Goal: Task Accomplishment & Management: Use online tool/utility

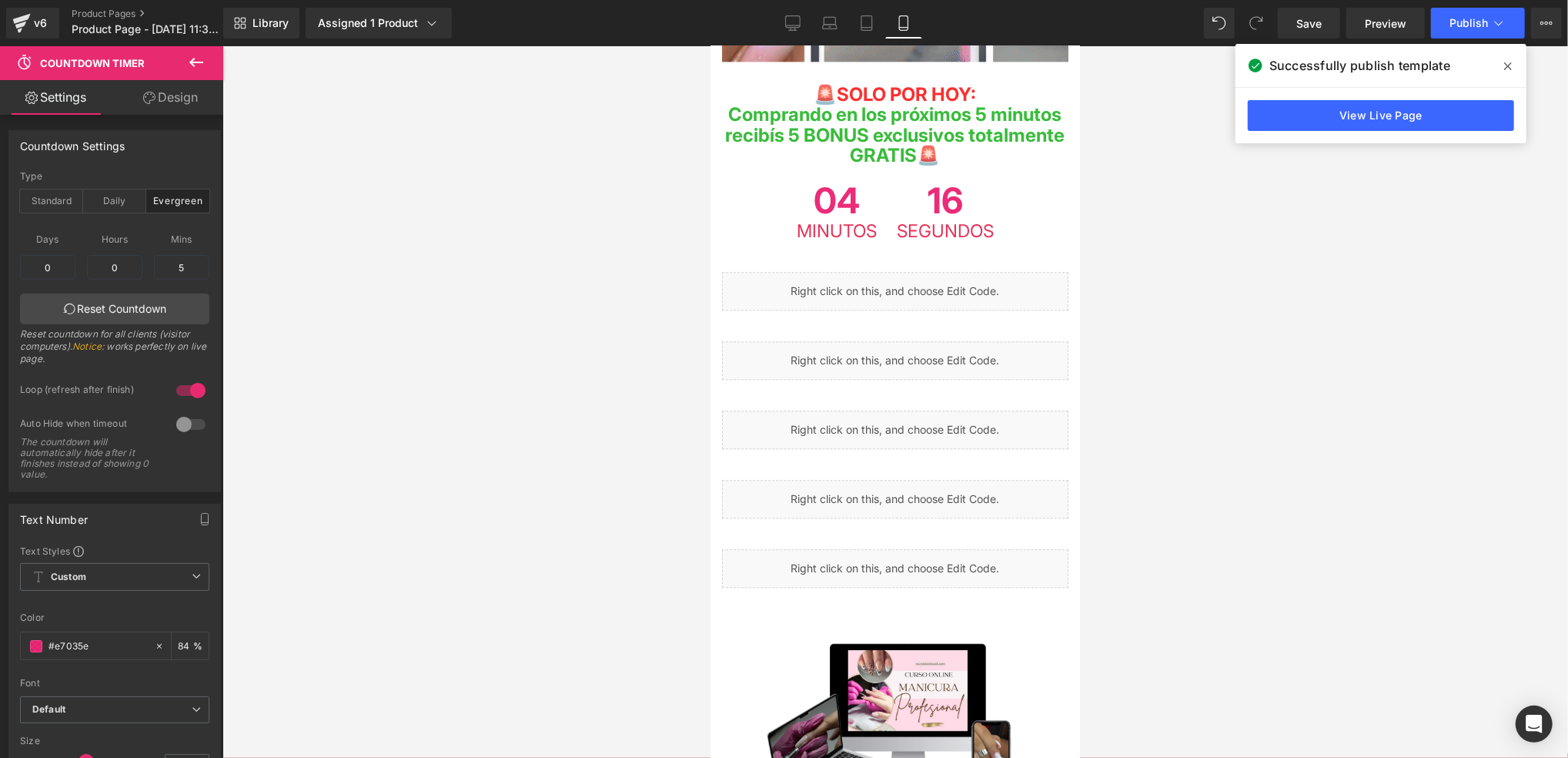
scroll to position [804, 0]
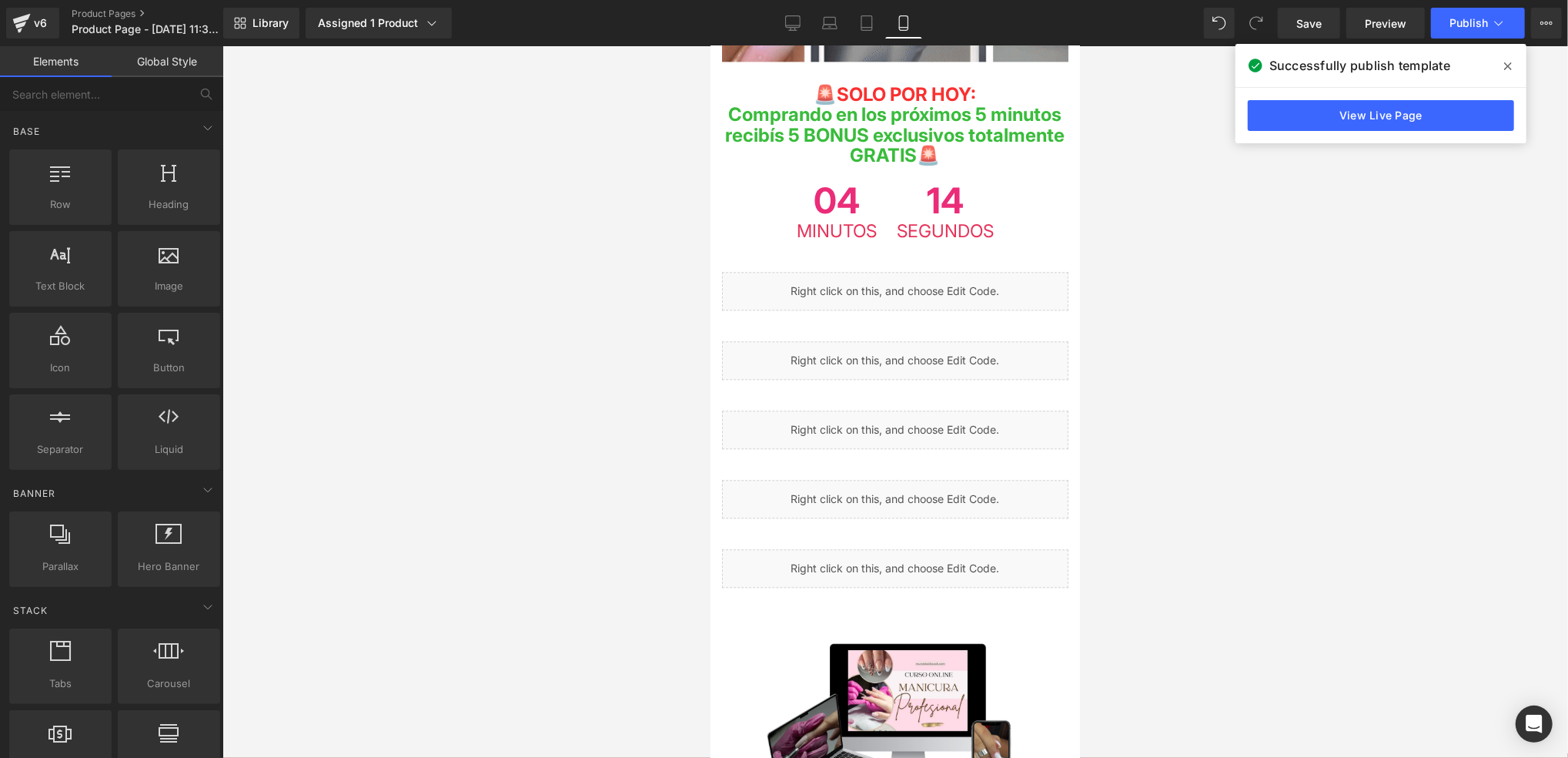
drag, startPoint x: 1274, startPoint y: 389, endPoint x: 1265, endPoint y: 370, distance: 21.0
click at [1270, 381] on div at bounding box center [895, 402] width 1346 height 712
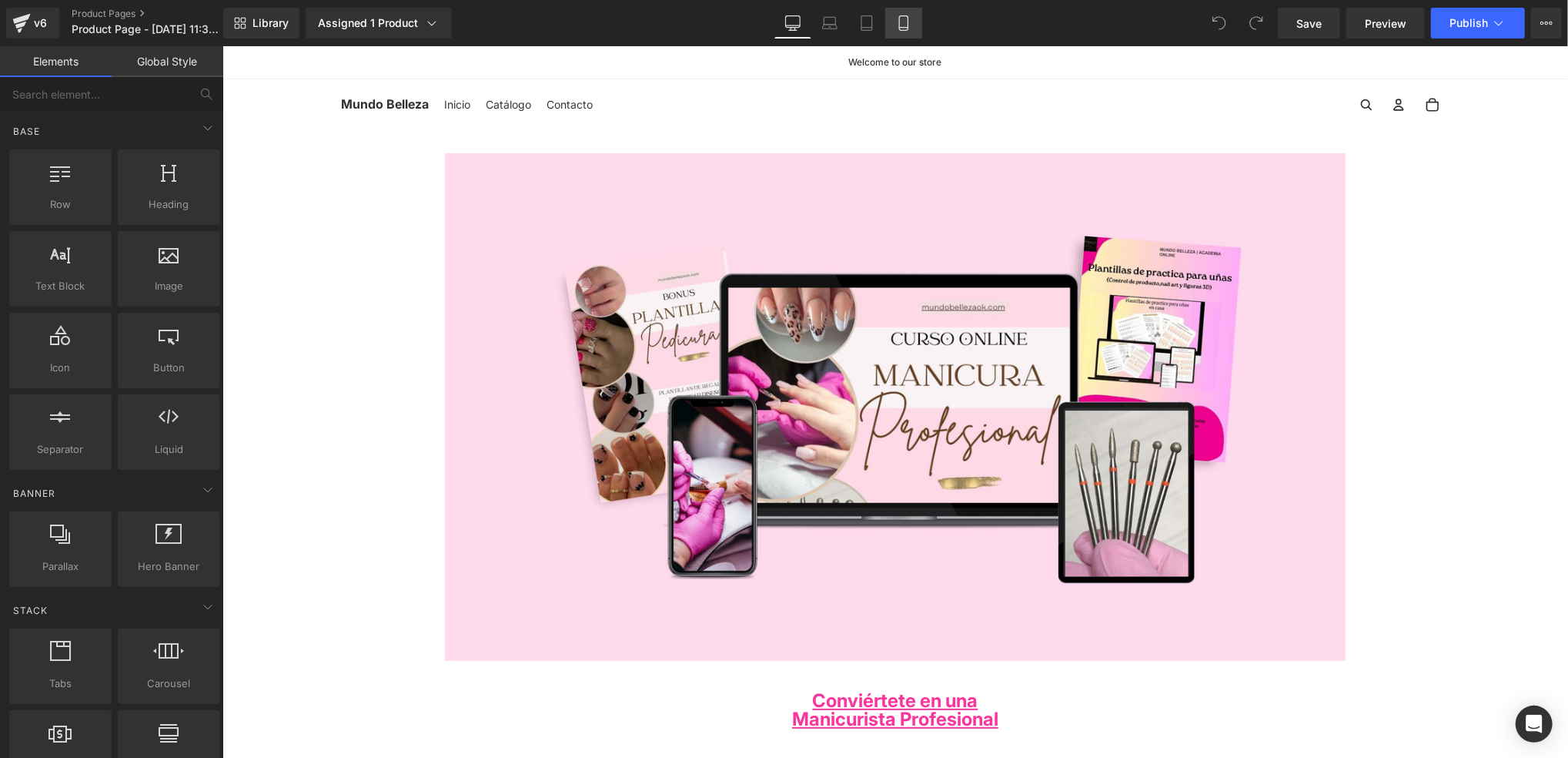
click at [913, 33] on link "Mobile" at bounding box center [904, 24] width 37 height 31
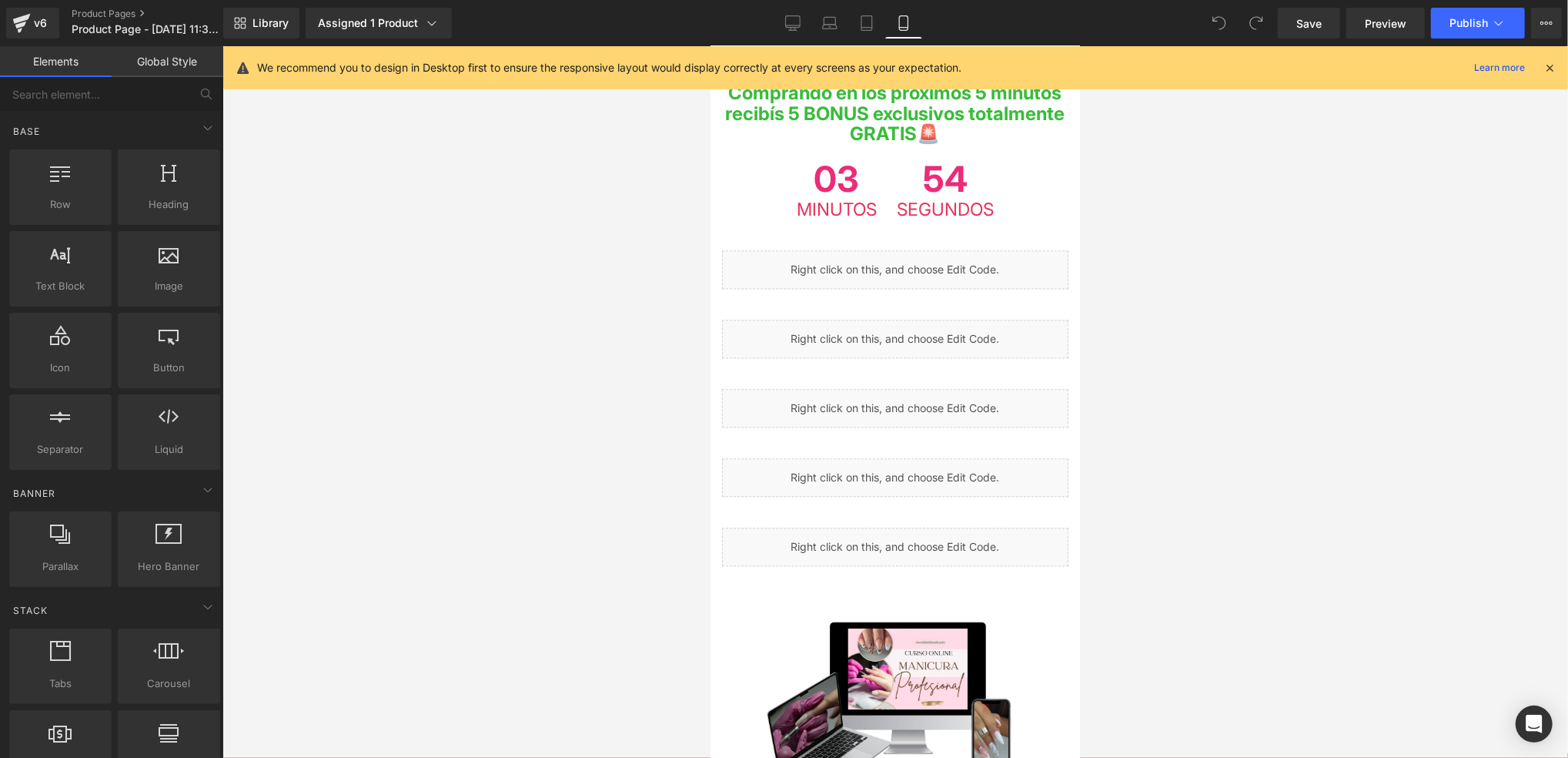
scroll to position [2670, 0]
